Goal: Task Accomplishment & Management: Manage account settings

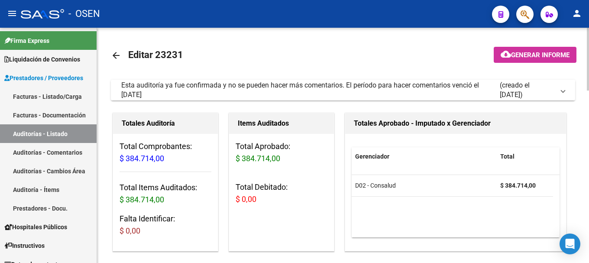
click at [222, 90] on div "Esta auditoría ya fue confirmada y no se pueden hacer más comentarios. El perío…" at bounding box center [310, 90] width 378 height 19
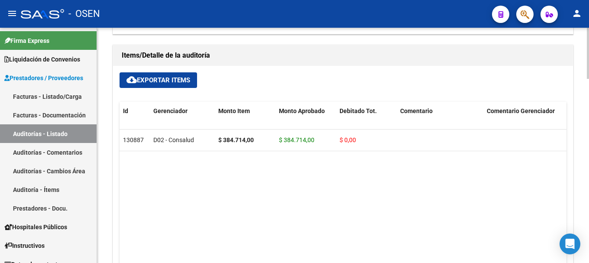
scroll to position [822, 0]
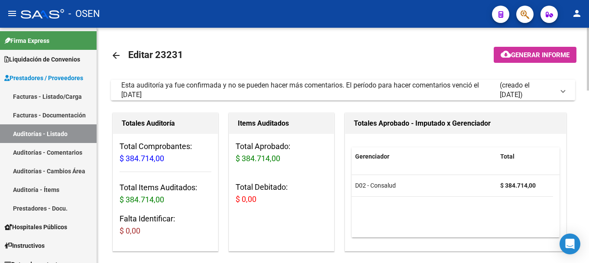
click at [234, 90] on div "Esta auditoría ya fue confirmada y no se pueden hacer más comentarios. El perío…" at bounding box center [310, 90] width 378 height 19
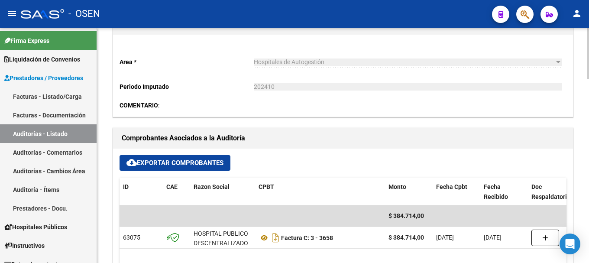
scroll to position [476, 0]
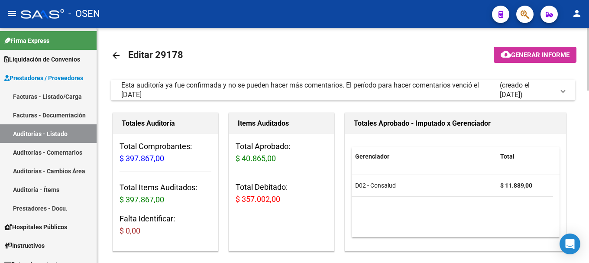
click at [265, 84] on div "Esta auditoría ya fue confirmada y no se pueden hacer más comentarios. El perío…" at bounding box center [310, 90] width 378 height 19
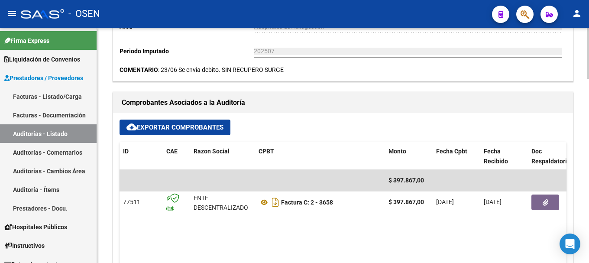
scroll to position [519, 0]
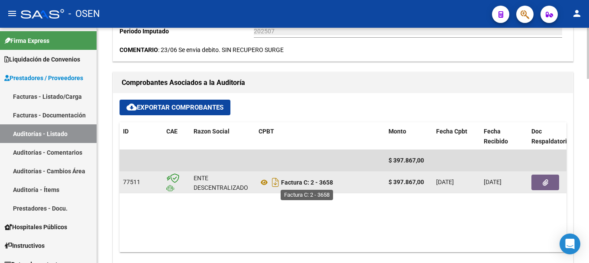
drag, startPoint x: 340, startPoint y: 181, endPoint x: 308, endPoint y: 186, distance: 31.9
click at [308, 186] on div "Factura C: 2 - 3658" at bounding box center [319, 182] width 123 height 14
copy strong ": 2 - 3658"
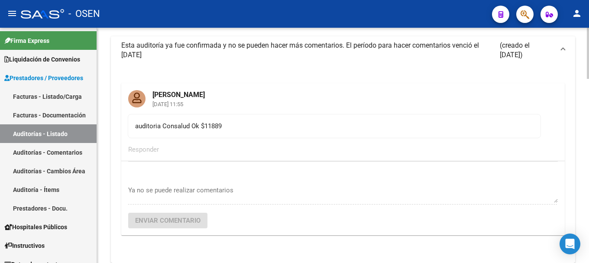
scroll to position [0, 0]
